Goal: Transaction & Acquisition: Purchase product/service

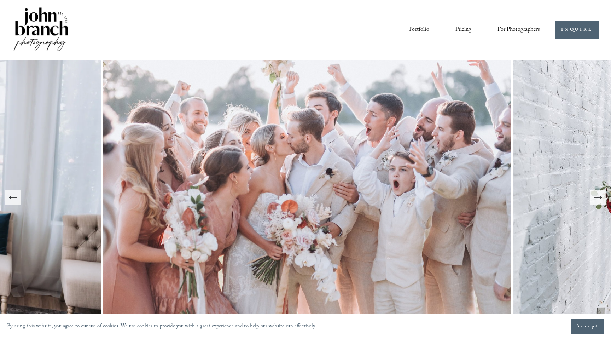
click at [0, 0] on span "Presets" at bounding box center [0, 0] width 0 height 0
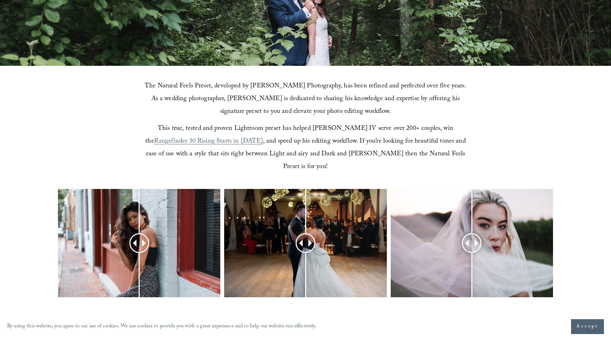
scroll to position [225, 0]
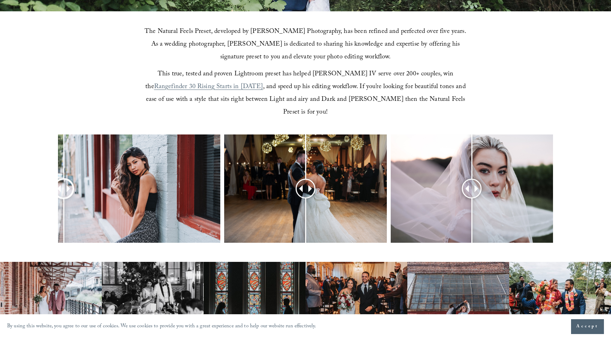
drag, startPoint x: 139, startPoint y: 175, endPoint x: 63, endPoint y: 168, distance: 76.4
click at [63, 179] on div at bounding box center [63, 188] width 18 height 18
drag, startPoint x: 309, startPoint y: 180, endPoint x: 296, endPoint y: 174, distance: 13.9
click at [297, 179] on div at bounding box center [297, 188] width 18 height 18
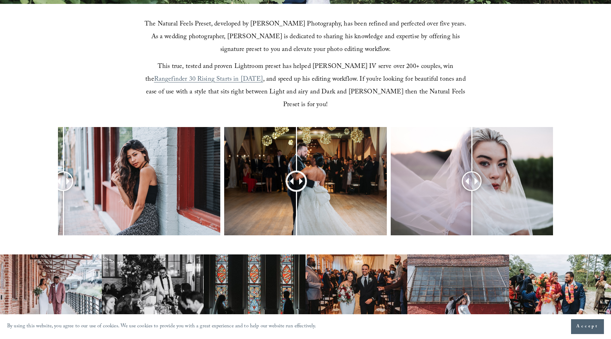
scroll to position [238, 0]
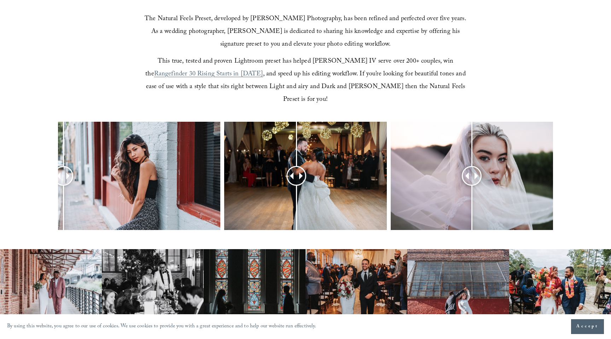
click at [582, 326] on span "Accept" at bounding box center [588, 326] width 22 height 7
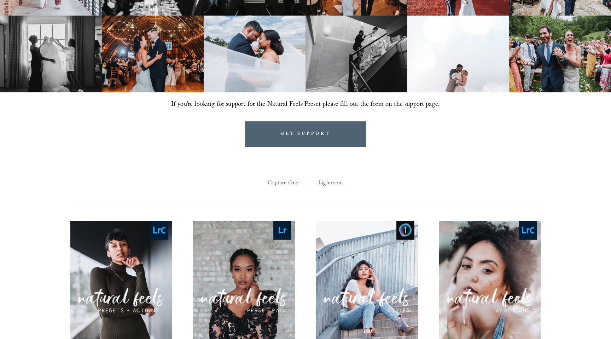
scroll to position [550, 0]
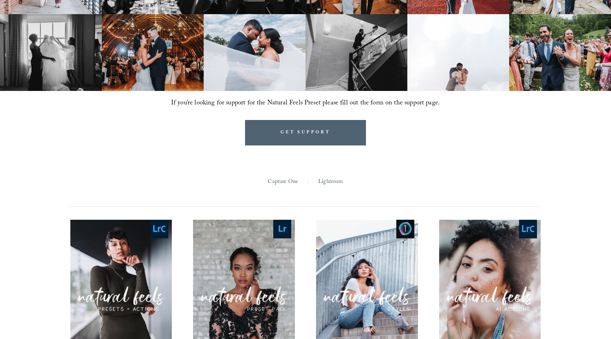
click at [334, 177] on link "Lightroom" at bounding box center [330, 182] width 25 height 11
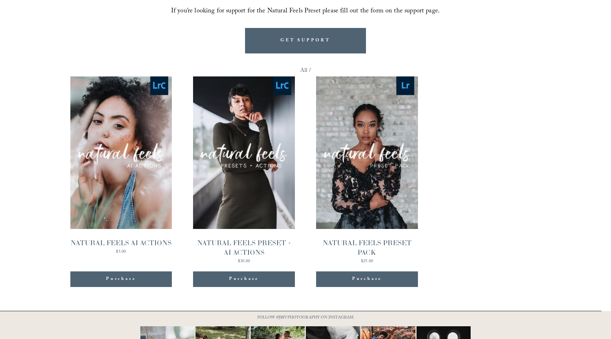
scroll to position [643, 0]
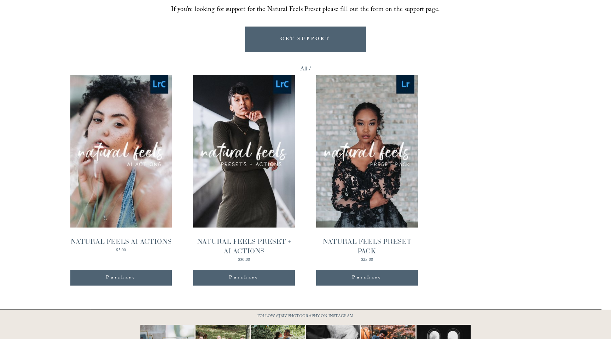
click at [247, 205] on link "Quick View NATURAL FEELS PRESET + AI ACTIONS $30.00" at bounding box center [244, 168] width 102 height 187
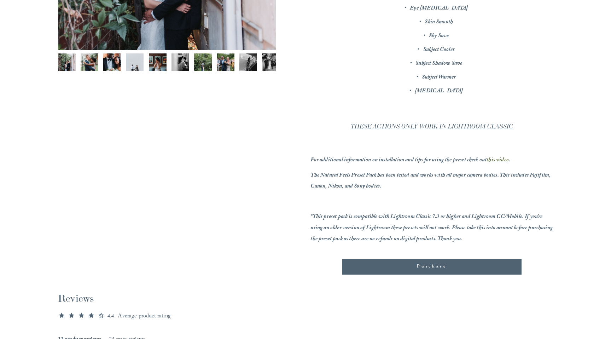
scroll to position [280, 0]
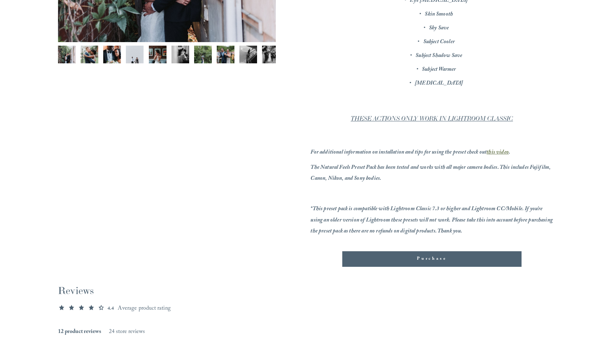
click at [413, 253] on div "Purchase" at bounding box center [432, 259] width 179 height 16
click at [413, 253] on div "Purchase" at bounding box center [432, 259] width 180 height 16
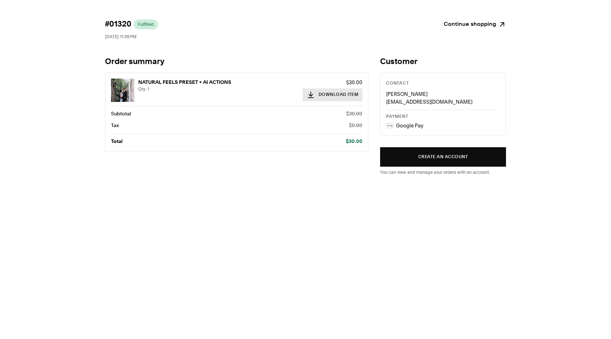
click at [320, 94] on button "Download Item" at bounding box center [333, 94] width 60 height 13
